Goal: Transaction & Acquisition: Obtain resource

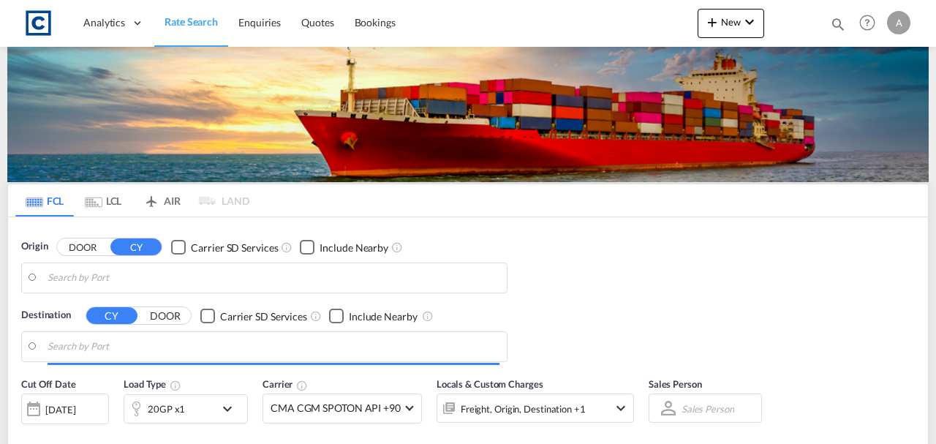
type input "GB-LA7, [GEOGRAPHIC_DATA] and [GEOGRAPHIC_DATA]"
type input "Alexandria ([GEOGRAPHIC_DATA]), EGALY"
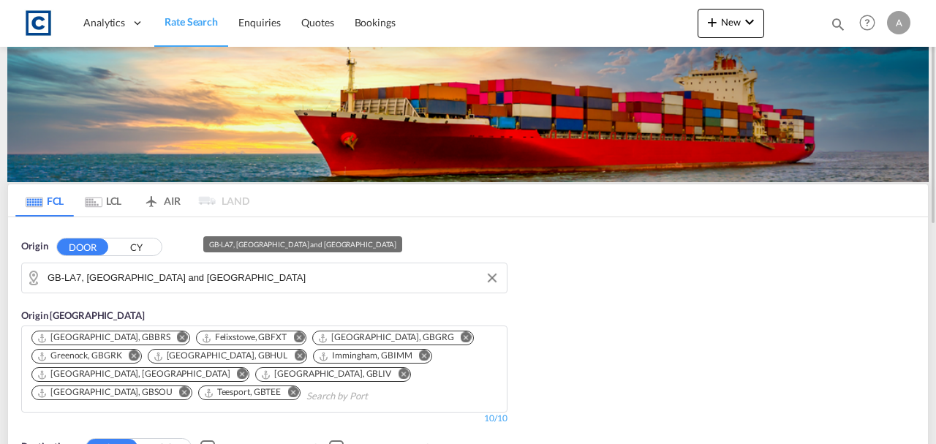
click at [183, 277] on input "GB-LA7, [GEOGRAPHIC_DATA] and [GEOGRAPHIC_DATA]" at bounding box center [274, 278] width 452 height 22
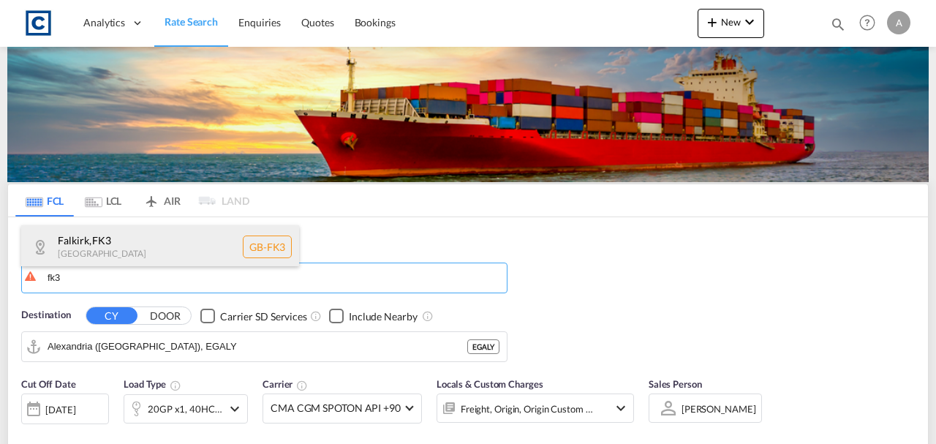
click at [149, 247] on div "Falkirk , FK3 [GEOGRAPHIC_DATA] GB-FK3" at bounding box center [160, 247] width 278 height 44
type input "GB-FK3, Falkirk"
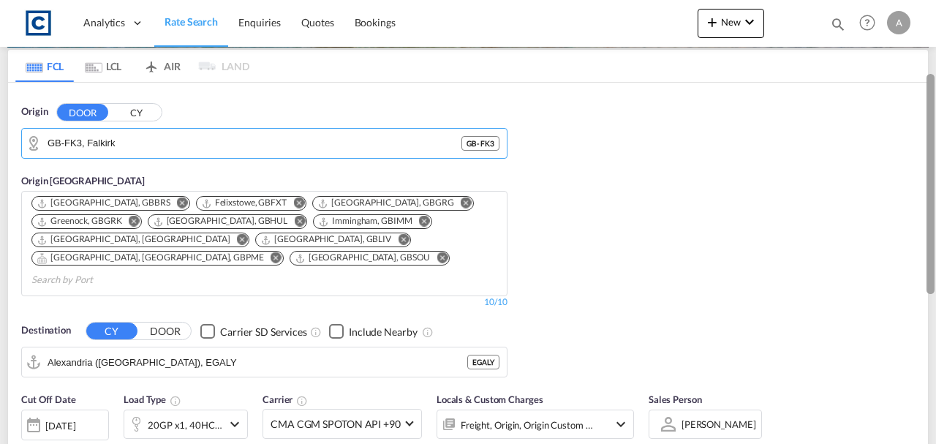
scroll to position [142, 0]
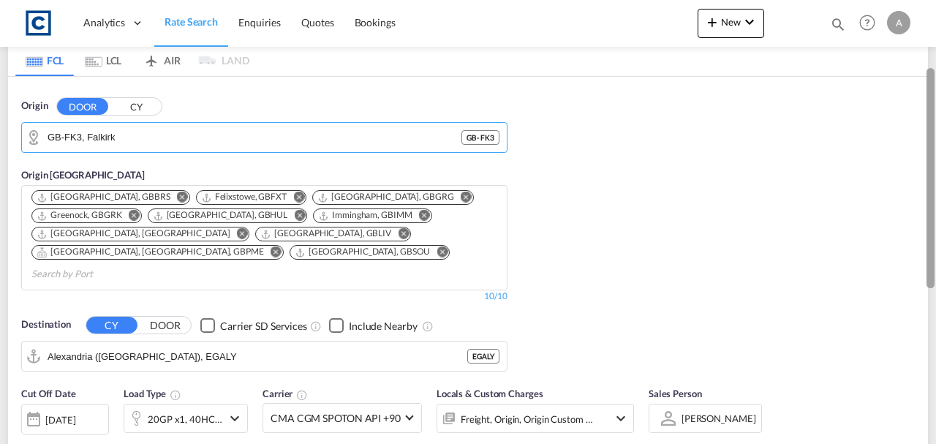
drag, startPoint x: 930, startPoint y: 64, endPoint x: 923, endPoint y: 135, distance: 71.3
click at [923, 135] on md-content "Analytics Dashboard Rate Search Enquiries Quotes Bookings New Quote Bookings" at bounding box center [468, 222] width 936 height 444
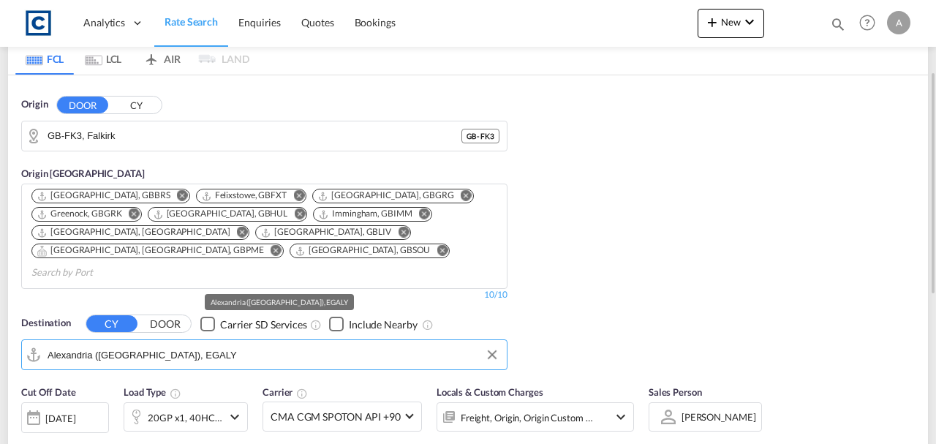
click at [294, 344] on input "Alexandria ([GEOGRAPHIC_DATA]), EGALY" at bounding box center [274, 355] width 452 height 22
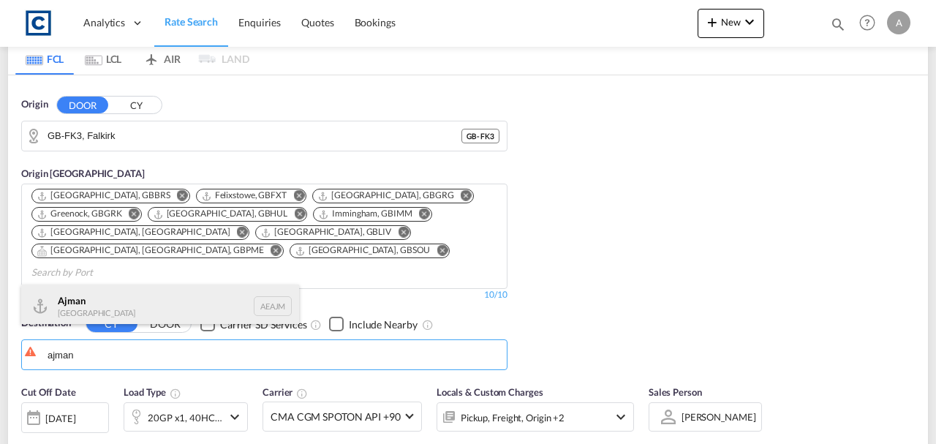
click at [121, 294] on div "Ajman [GEOGRAPHIC_DATA] [GEOGRAPHIC_DATA]" at bounding box center [160, 307] width 278 height 44
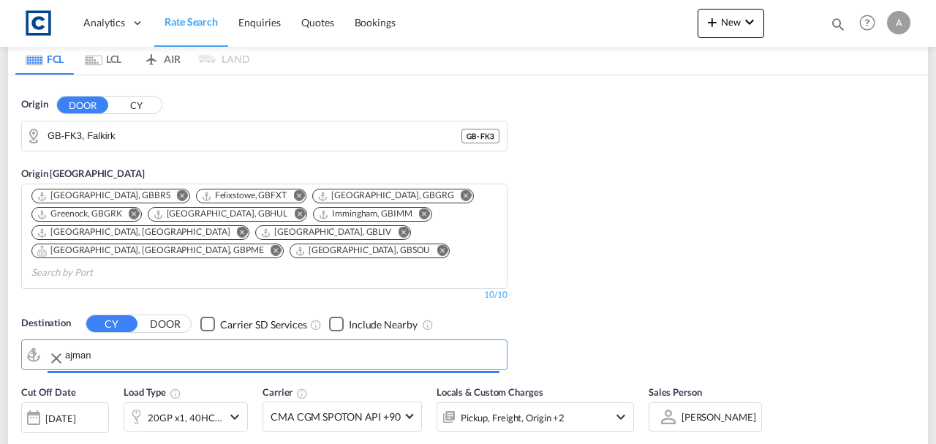
type input "Ajman, AEAJM"
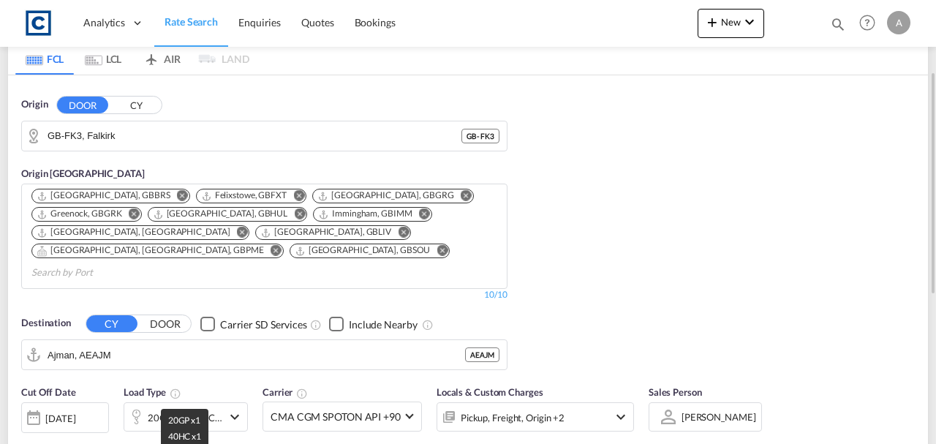
click at [174, 407] on div "20GP x1, 40HC x1" at bounding box center [185, 417] width 75 height 20
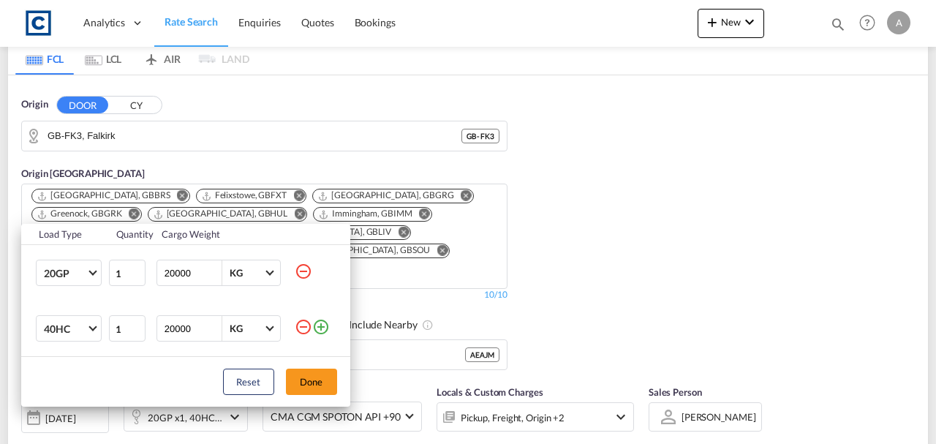
click at [301, 329] on md-icon "icon-minus-circle-outline" at bounding box center [304, 327] width 18 height 18
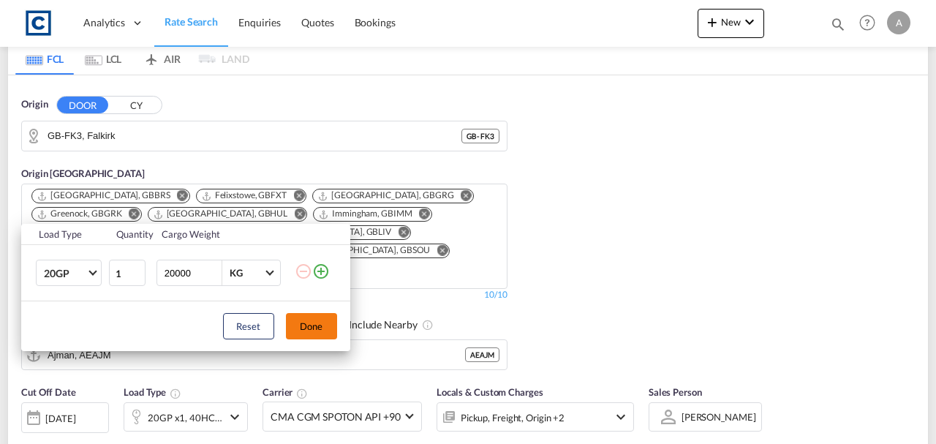
click at [311, 328] on button "Done" at bounding box center [311, 326] width 51 height 26
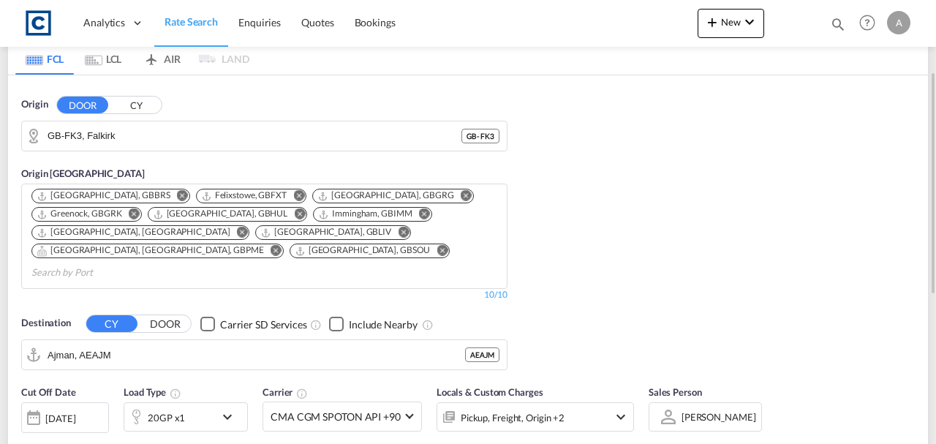
click at [603, 402] on div "Pickup, Freight, Origin +2" at bounding box center [535, 416] width 197 height 29
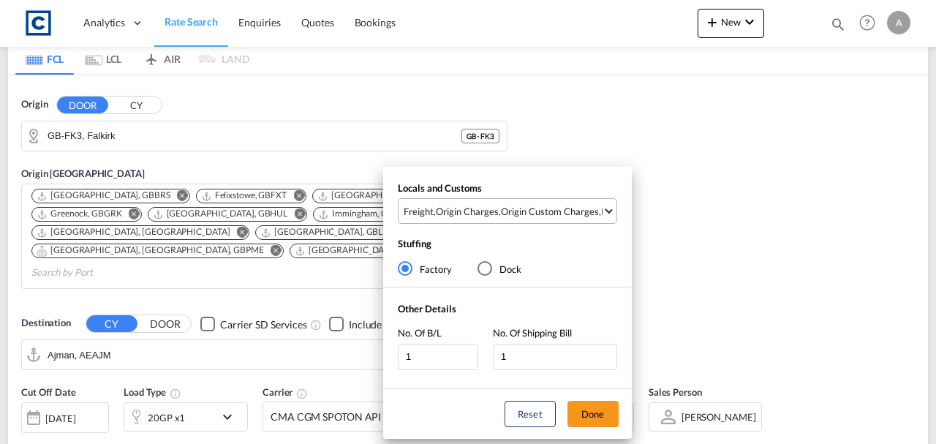
click at [562, 207] on div "Origin Custom Charges" at bounding box center [550, 211] width 98 height 13
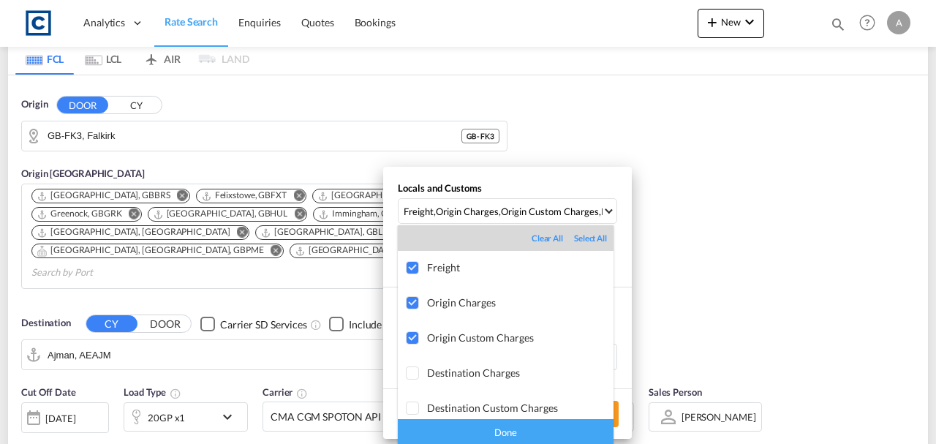
click at [584, 425] on div "Done" at bounding box center [506, 432] width 216 height 26
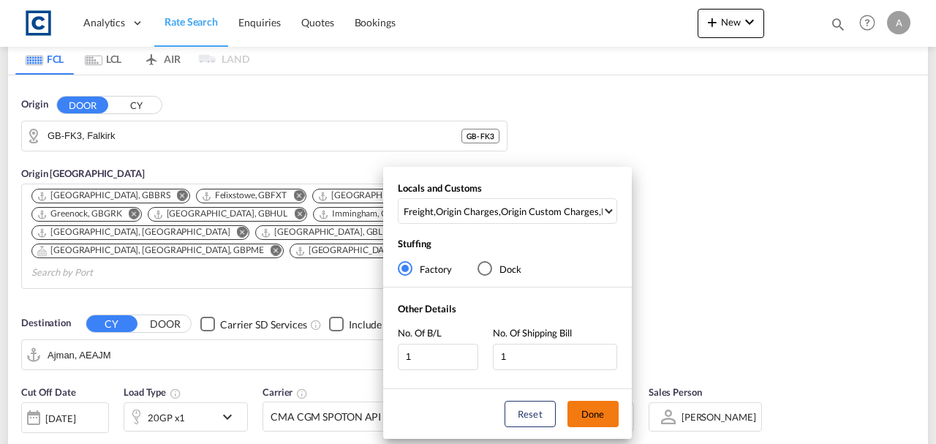
click at [594, 413] on button "Done" at bounding box center [593, 414] width 51 height 26
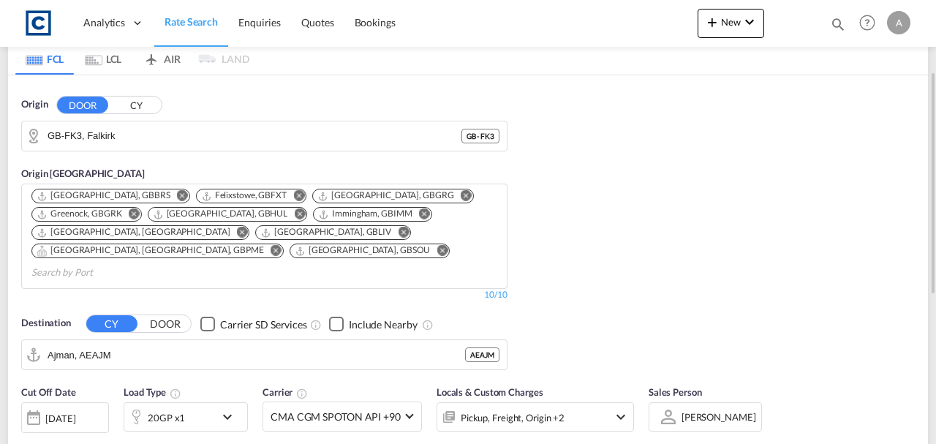
click at [75, 412] on div "[DATE]" at bounding box center [60, 418] width 30 height 13
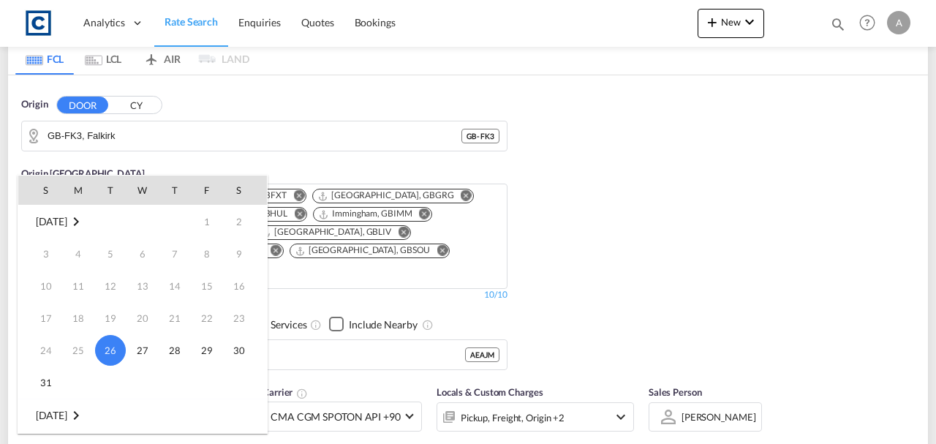
scroll to position [194, 0]
click at [78, 257] on span "1" at bounding box center [78, 253] width 29 height 29
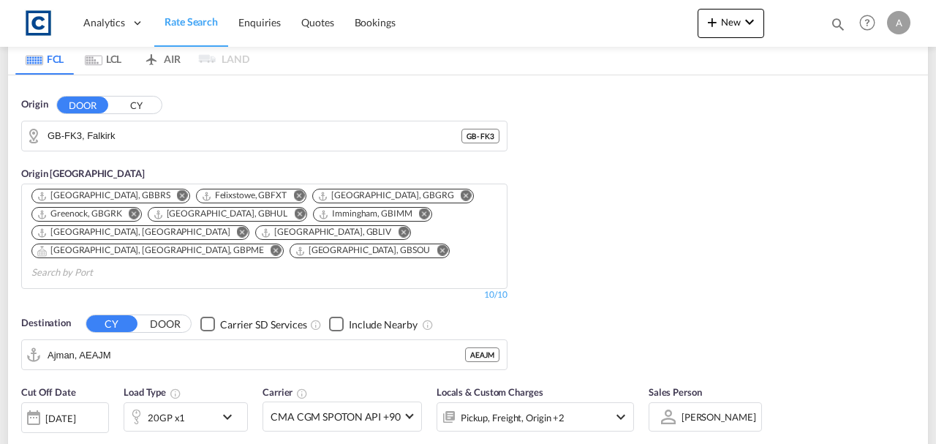
scroll to position [391, 0]
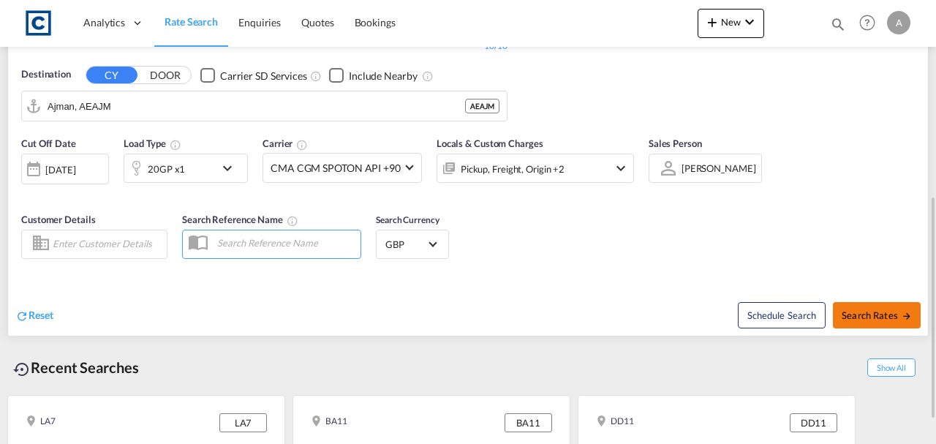
click at [849, 303] on button "Search Rates" at bounding box center [877, 315] width 88 height 26
type input "FK3 to AEAJM / [DATE]"
